Goal: Complete application form

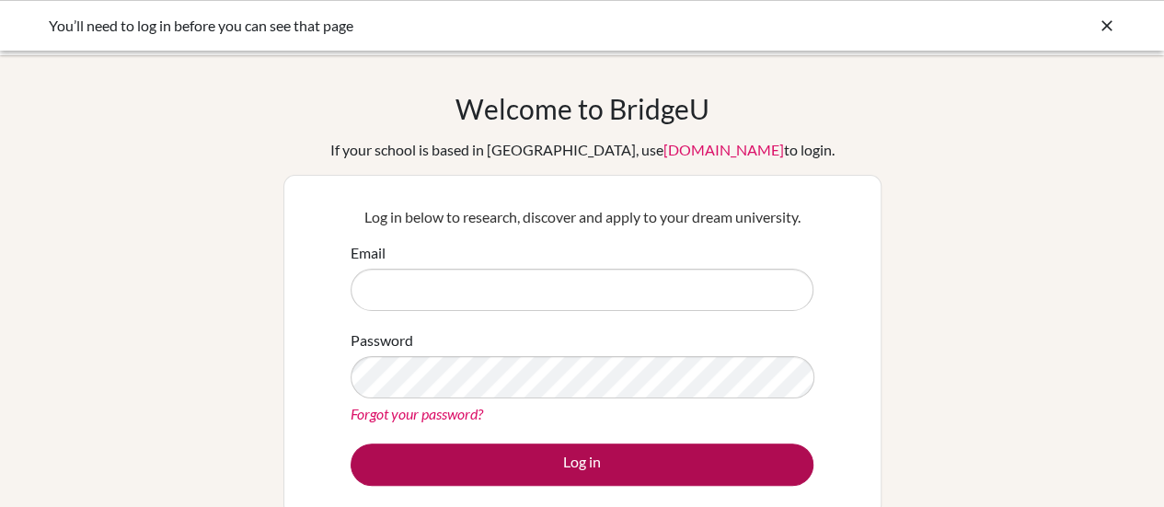
type input "[EMAIL_ADDRESS][DOMAIN_NAME]"
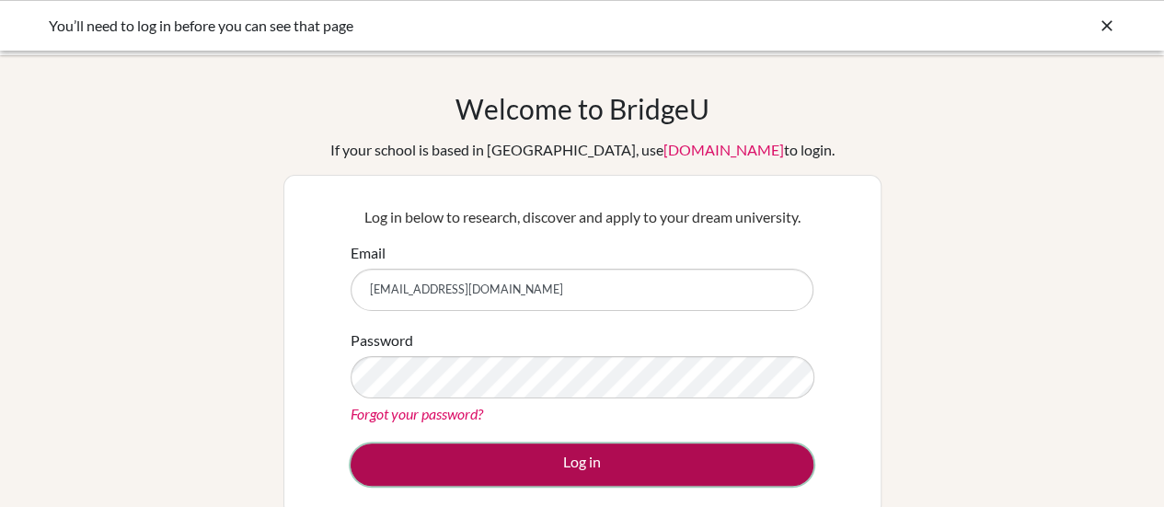
click at [535, 459] on button "Log in" at bounding box center [582, 464] width 463 height 42
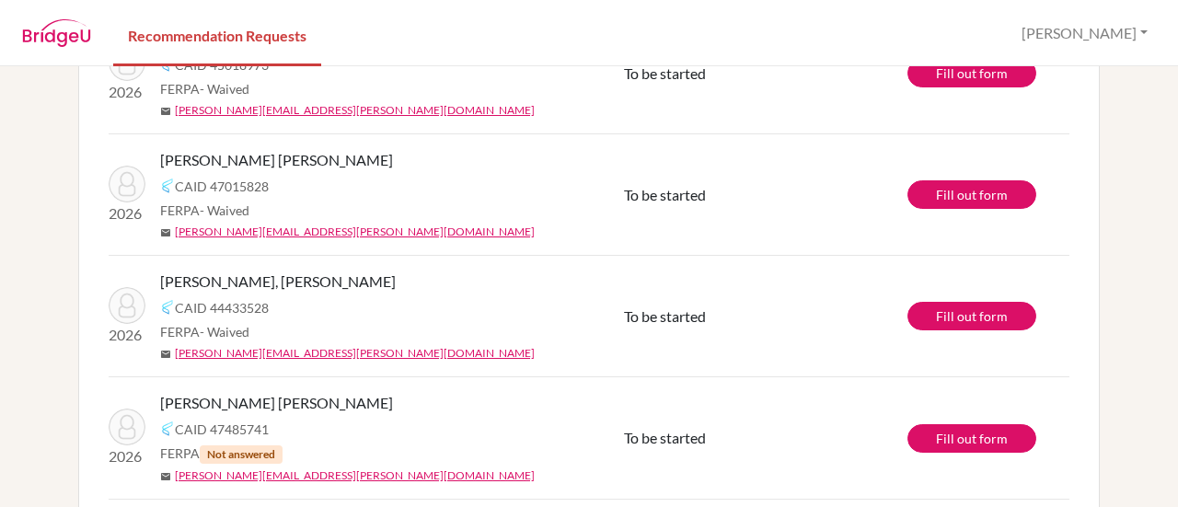
scroll to position [155, 0]
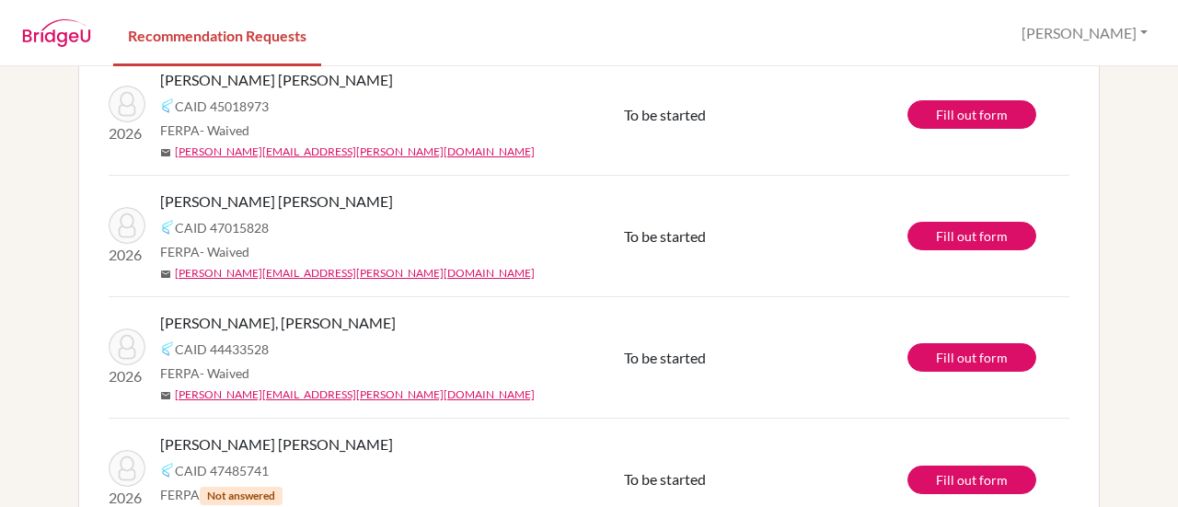
click at [960, 249] on td "Fill out form" at bounding box center [988, 236] width 162 height 121
click at [966, 241] on link "Fill out form" at bounding box center [971, 236] width 129 height 29
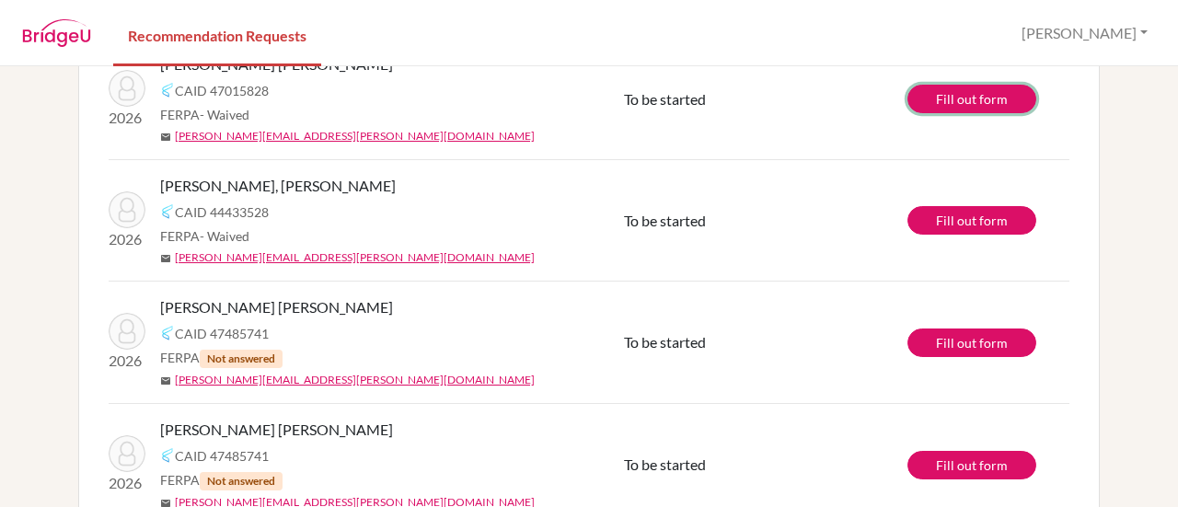
scroll to position [293, 0]
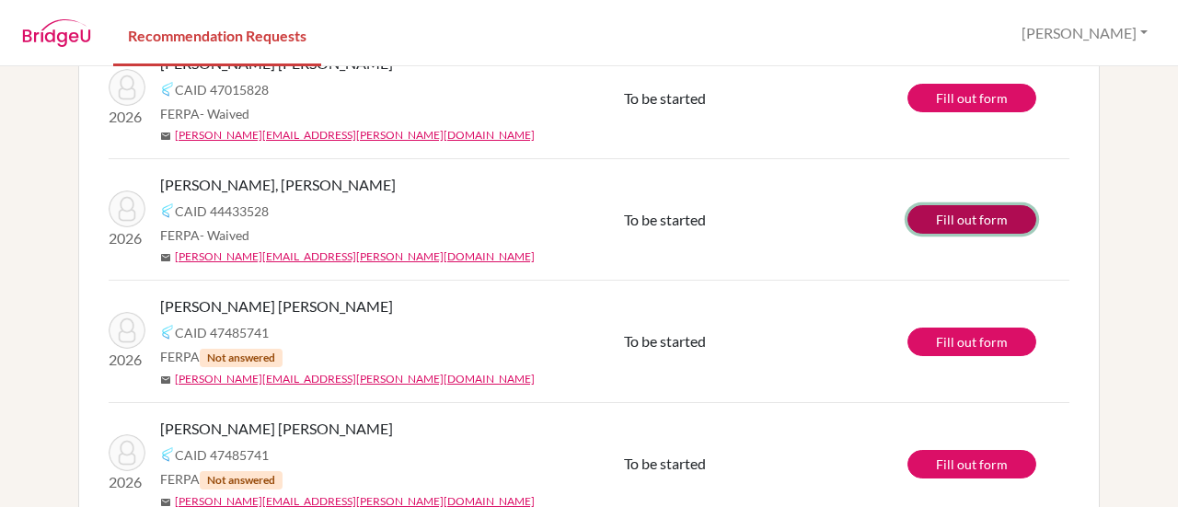
click at [931, 216] on link "Fill out form" at bounding box center [971, 219] width 129 height 29
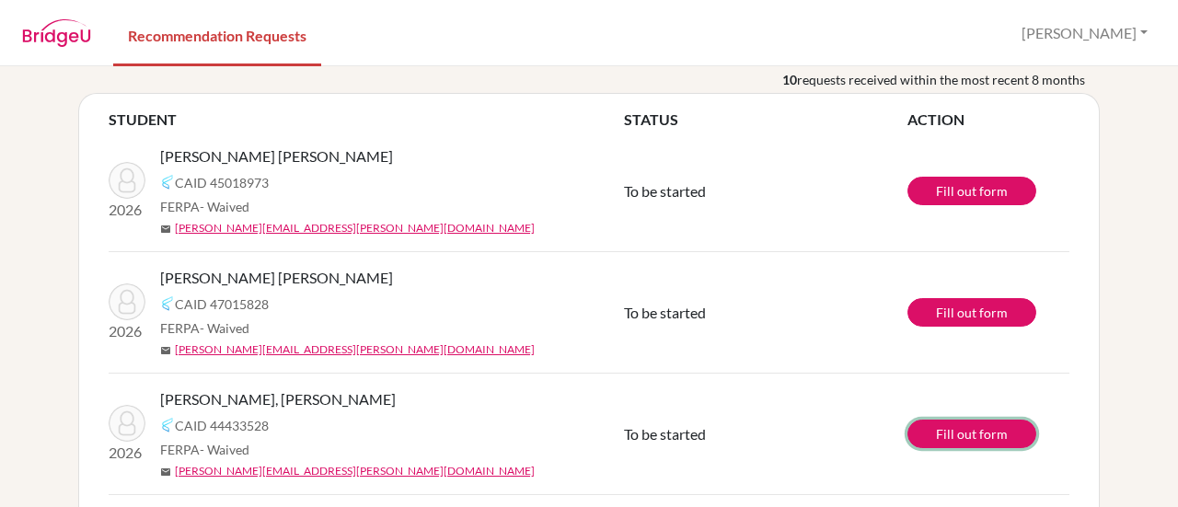
scroll to position [78, 0]
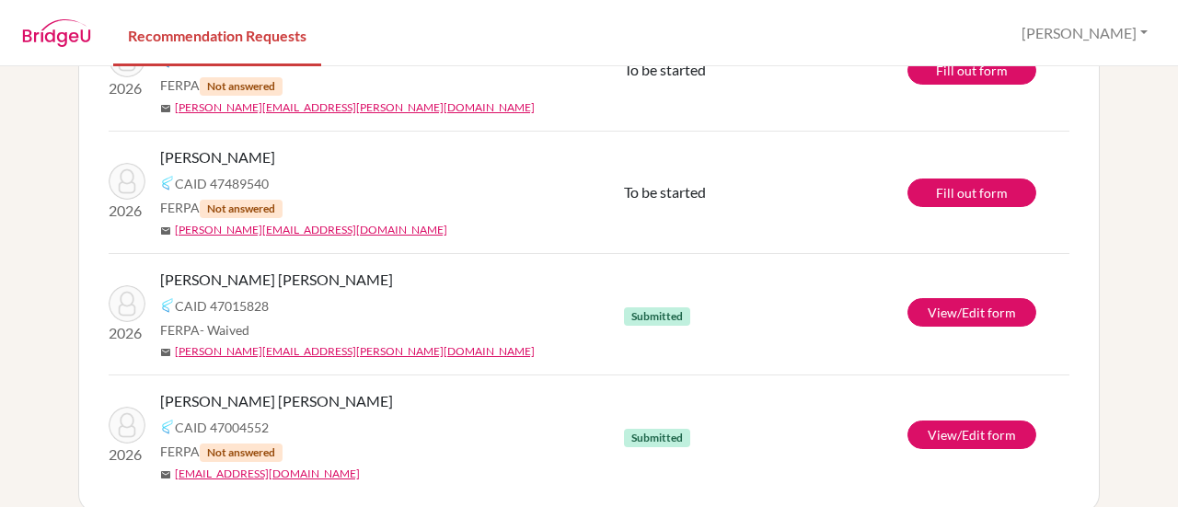
scroll to position [952, 0]
